Goal: Task Accomplishment & Management: Use online tool/utility

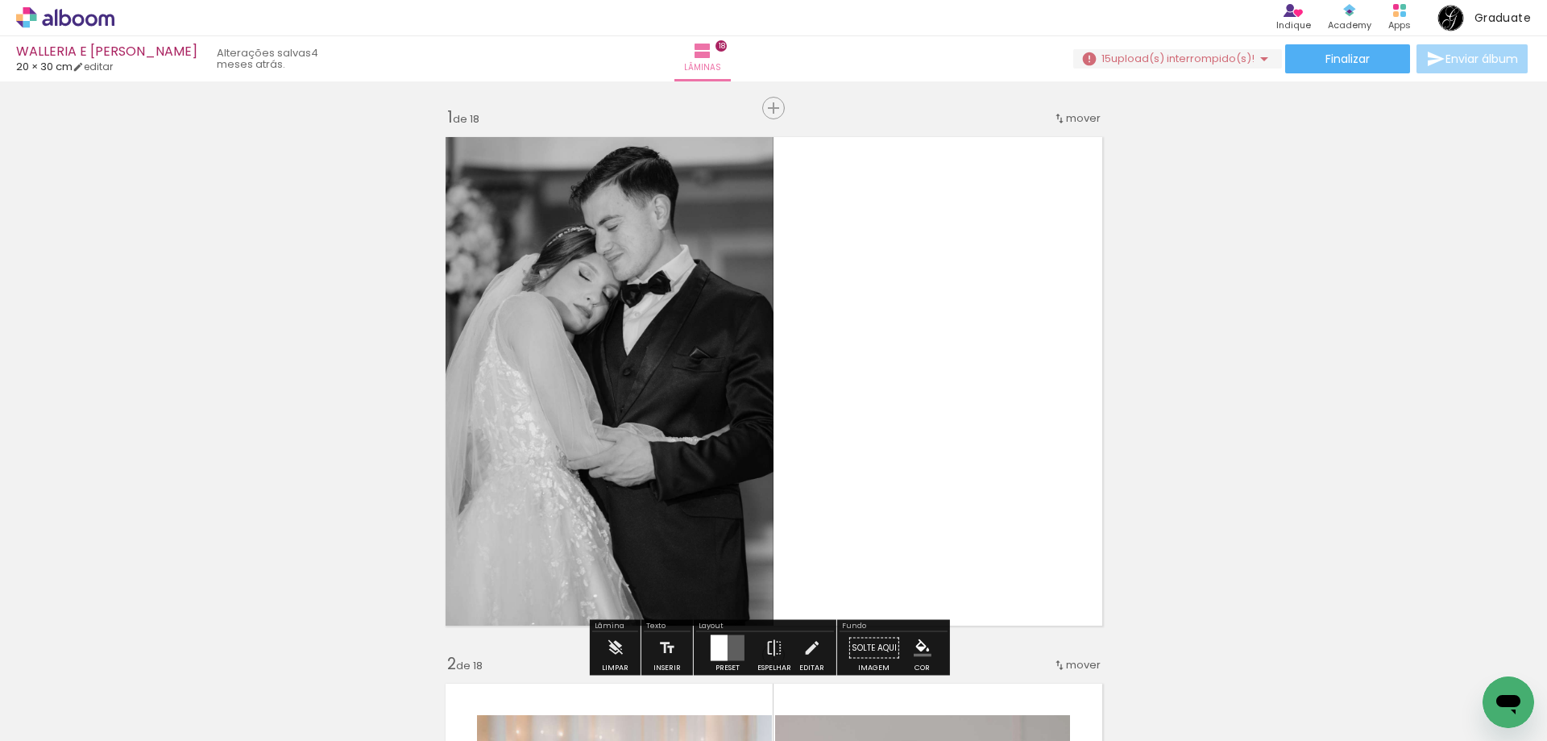
click at [88, 15] on icon at bounding box center [91, 20] width 12 height 12
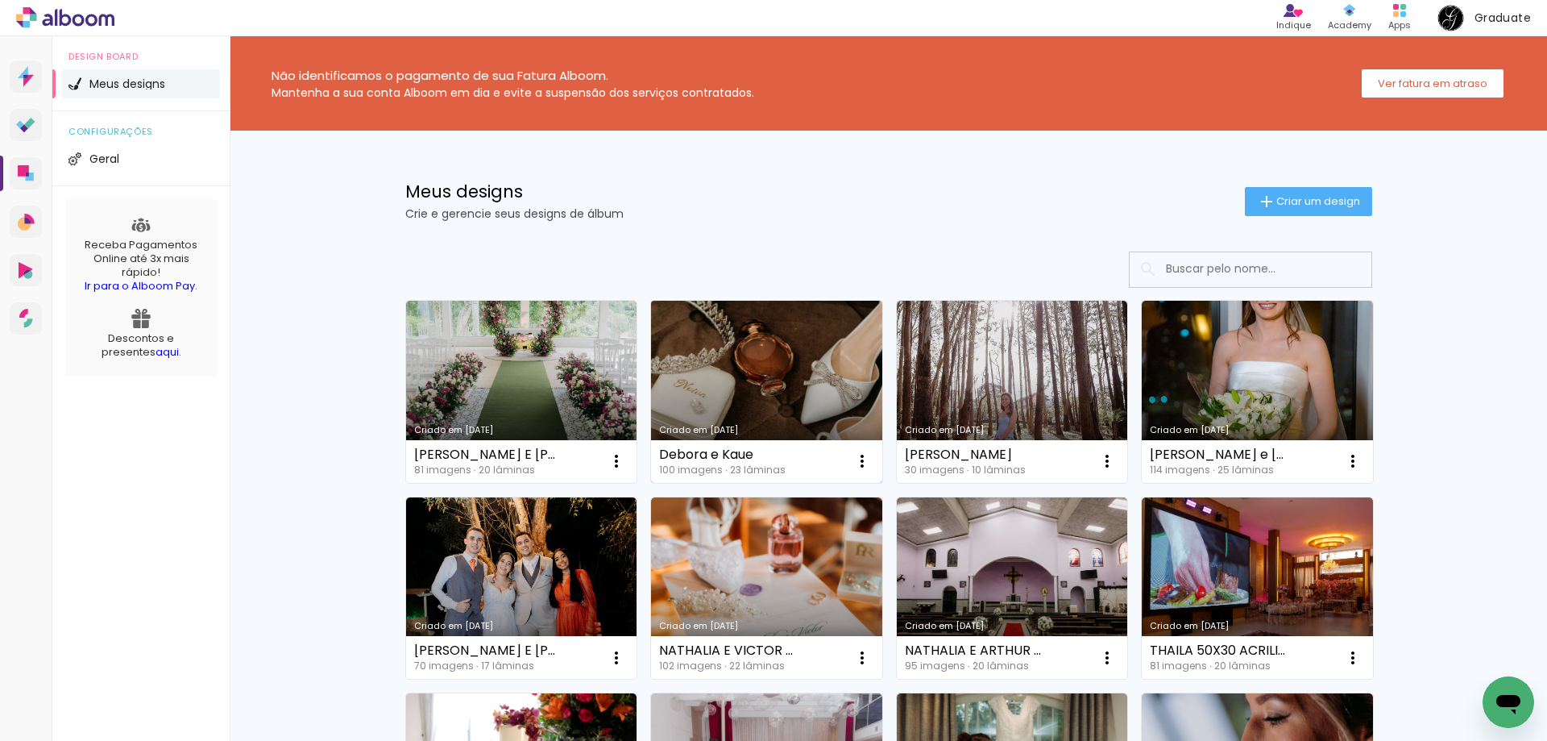
click at [739, 369] on link "Criado em [DATE]" at bounding box center [766, 392] width 231 height 182
